Goal: Information Seeking & Learning: Check status

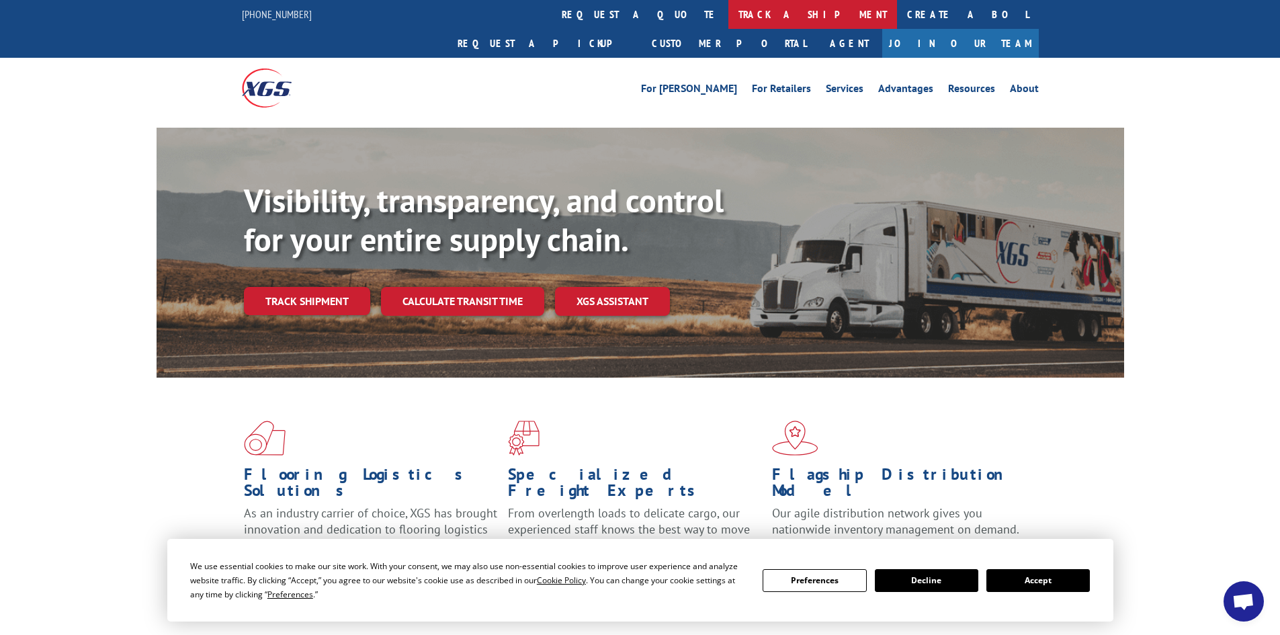
click at [729, 14] on link "track a shipment" at bounding box center [813, 14] width 169 height 29
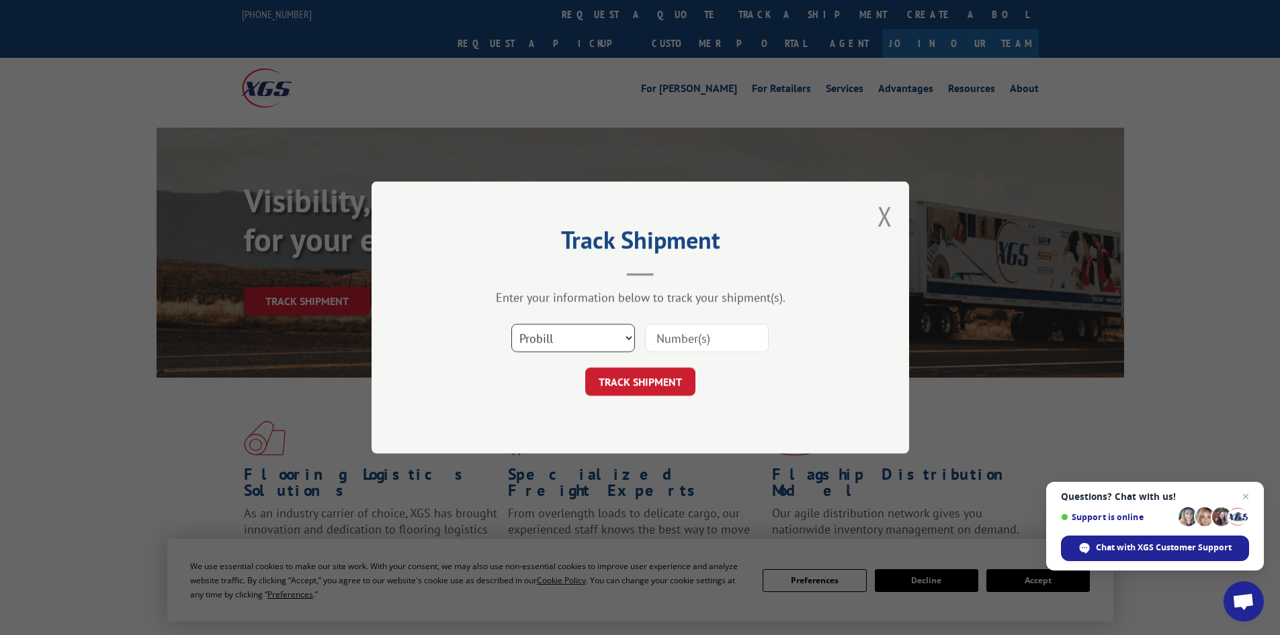
click at [564, 328] on select "Select category... Probill BOL PO" at bounding box center [573, 338] width 124 height 28
select select "bol"
click at [511, 324] on select "Select category... Probill BOL PO" at bounding box center [573, 338] width 124 height 28
click at [706, 335] on input at bounding box center [707, 338] width 124 height 28
paste input "7024376"
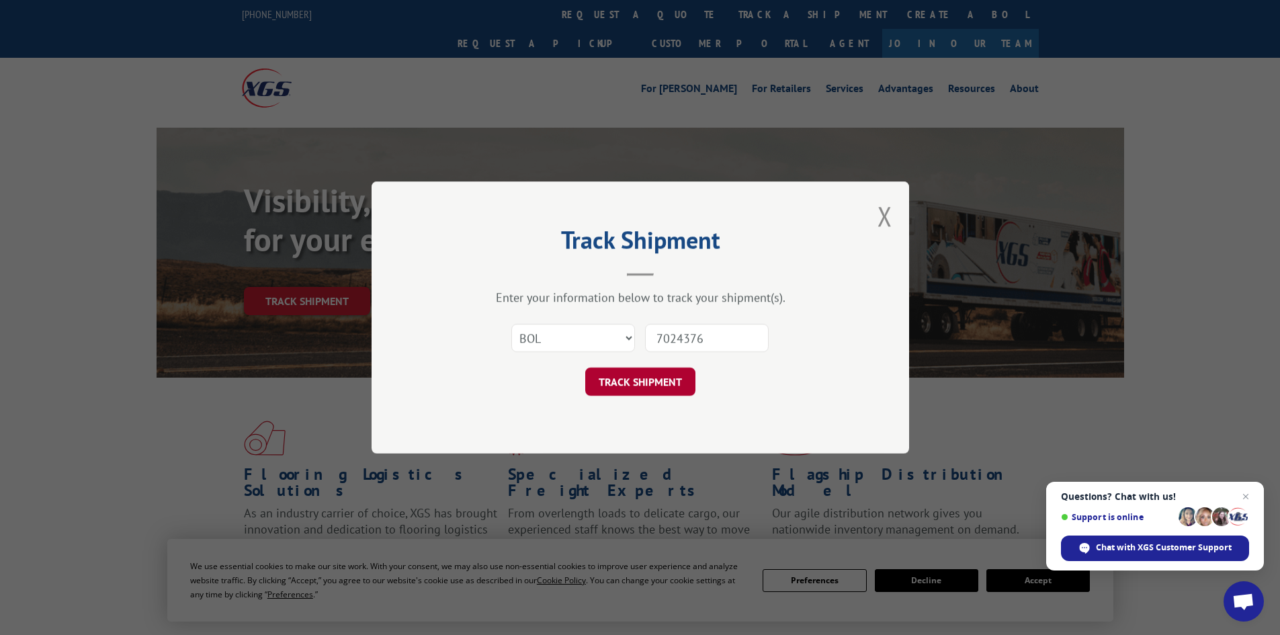
type input "7024376"
click at [616, 376] on button "TRACK SHIPMENT" at bounding box center [640, 382] width 110 height 28
